Goal: Task Accomplishment & Management: Manage account settings

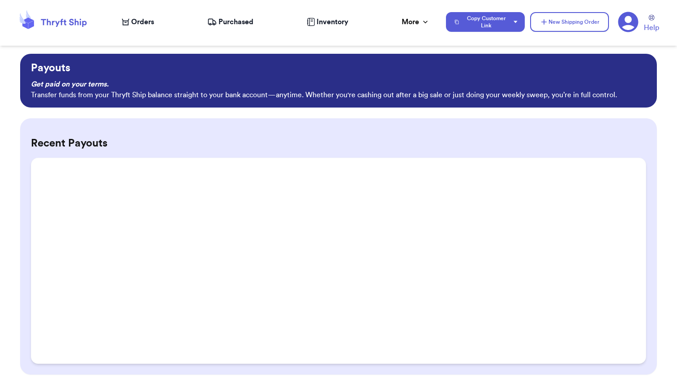
click at [56, 22] on icon at bounding box center [64, 23] width 46 height 8
select select "paid"
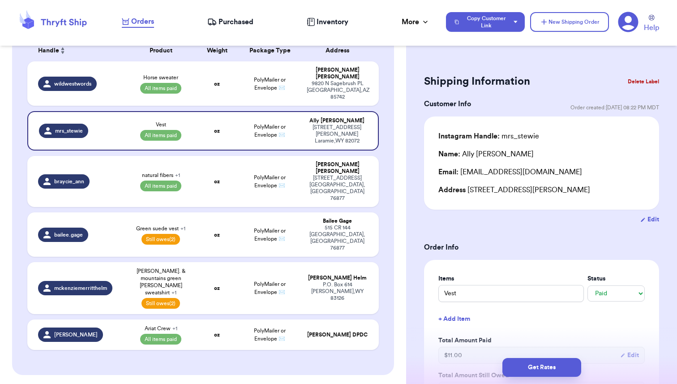
scroll to position [143, 0]
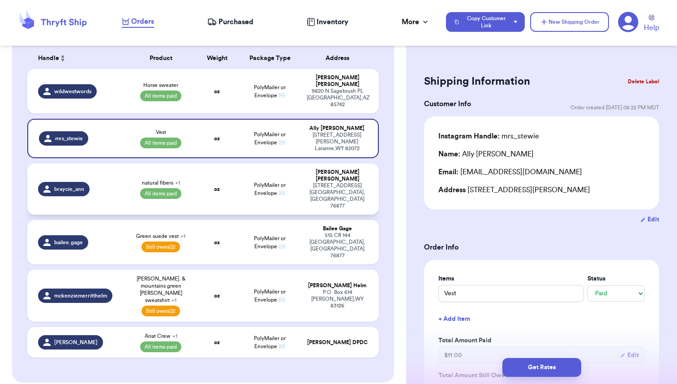
click at [238, 163] on td "PolyMailer or Envelope ✉️" at bounding box center [269, 188] width 63 height 51
type input "natural fibers"
type input "31.5"
select select "paid"
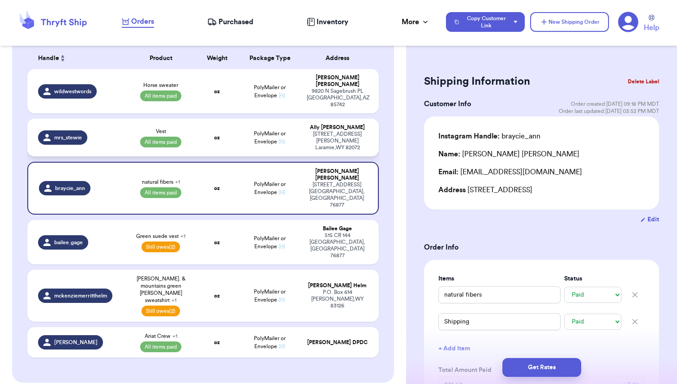
click at [234, 120] on td "oz" at bounding box center [217, 138] width 42 height 38
type input "Vest"
type input "11"
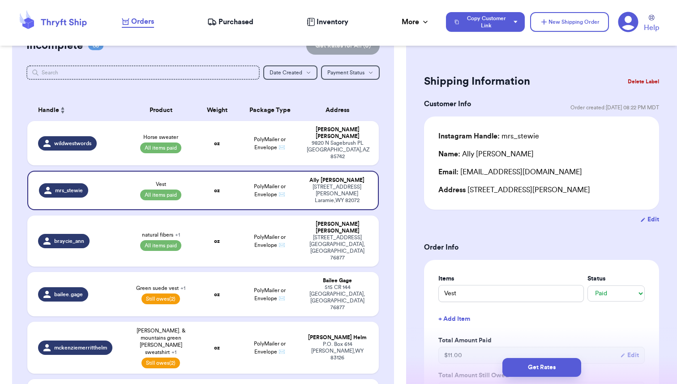
scroll to position [90, 0]
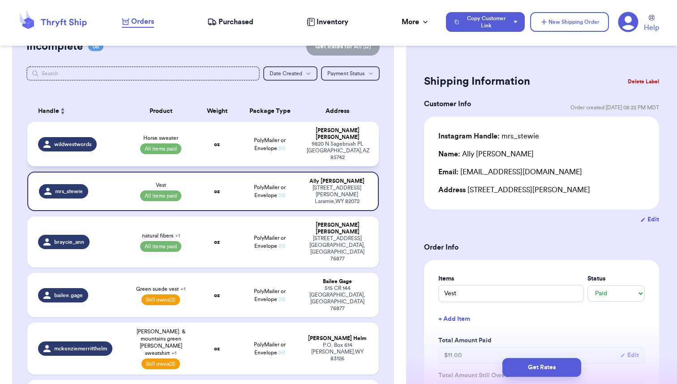
click at [202, 135] on td "oz" at bounding box center [217, 144] width 42 height 44
type input "Horse sweater"
type input "22"
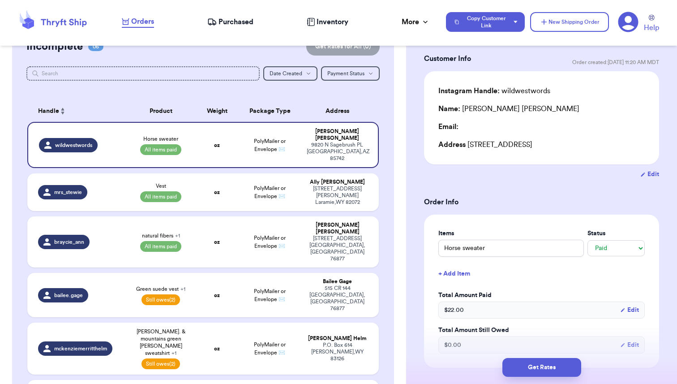
scroll to position [0, 0]
